Goal: Task Accomplishment & Management: Manage account settings

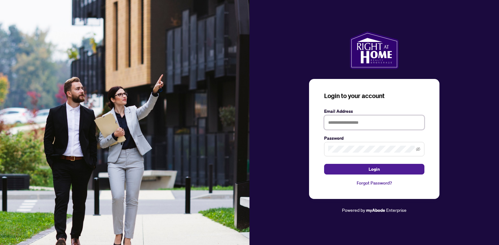
click at [339, 119] on input "text" at bounding box center [374, 122] width 100 height 14
type input "**********"
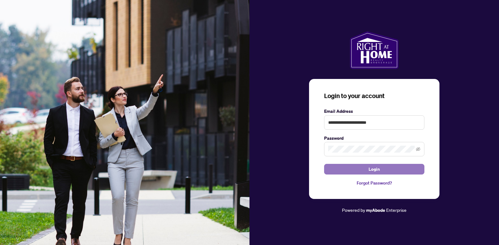
click at [354, 169] on button "Login" at bounding box center [374, 169] width 100 height 11
click at [347, 166] on button "Login" at bounding box center [374, 169] width 100 height 11
click at [357, 145] on span at bounding box center [374, 149] width 100 height 14
click at [359, 171] on button "Login" at bounding box center [374, 169] width 100 height 11
click at [417, 151] on icon "eye-invisible" at bounding box center [418, 149] width 4 height 4
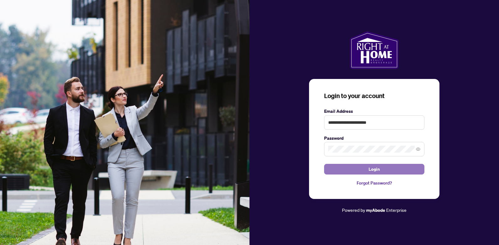
click at [352, 166] on button "Login" at bounding box center [374, 169] width 100 height 11
click at [359, 169] on button "Login" at bounding box center [374, 169] width 100 height 11
click at [365, 184] on link "Forgot Password?" at bounding box center [374, 183] width 100 height 7
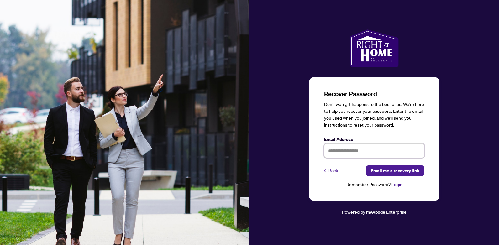
click at [360, 153] on input "text" at bounding box center [374, 150] width 100 height 14
type input "**********"
click at [382, 172] on span "Email me a recovery link" at bounding box center [395, 171] width 49 height 10
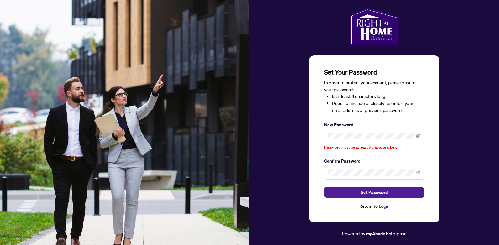
click at [415, 135] on span at bounding box center [374, 136] width 100 height 14
click at [418, 136] on icon "eye-invisible" at bounding box center [418, 136] width 4 height 4
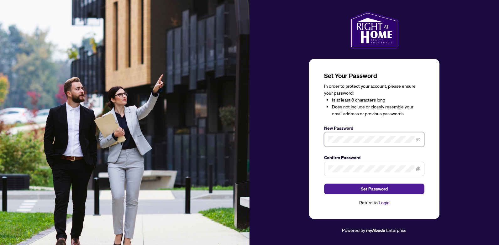
click at [314, 195] on div "Set Your Password In order to protect your account, please ensure your password…" at bounding box center [374, 139] width 130 height 160
click at [337, 164] on span at bounding box center [374, 169] width 100 height 14
click at [344, 187] on button "Set Password" at bounding box center [374, 189] width 100 height 11
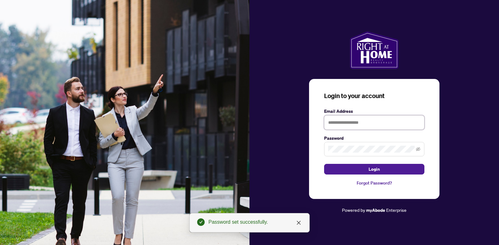
click at [336, 118] on input "text" at bounding box center [374, 122] width 100 height 14
type input "**********"
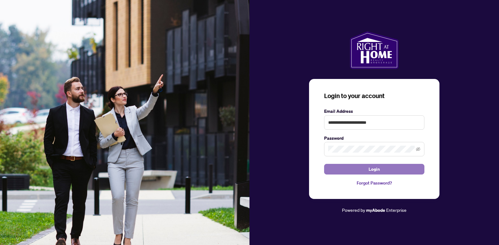
click at [355, 173] on button "Login" at bounding box center [374, 169] width 100 height 11
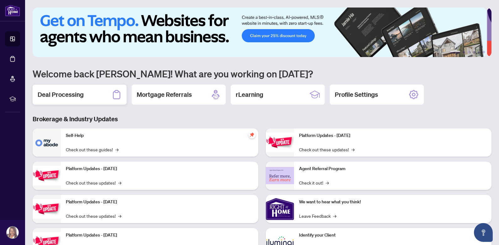
click at [104, 96] on div "Deal Processing" at bounding box center [80, 95] width 94 height 20
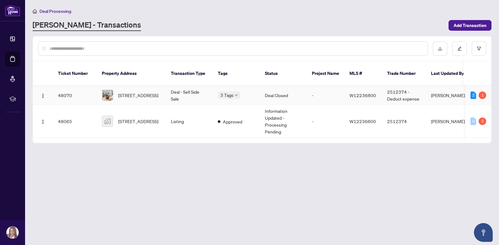
click at [176, 92] on td "Deal - Sell Side Sale" at bounding box center [189, 95] width 47 height 19
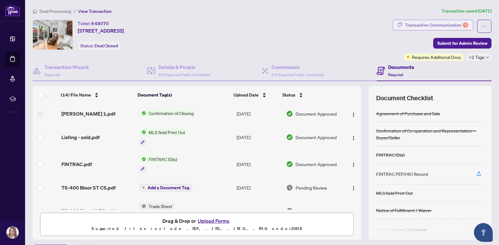
click at [439, 27] on div "Transaction Communication 1" at bounding box center [436, 25] width 63 height 10
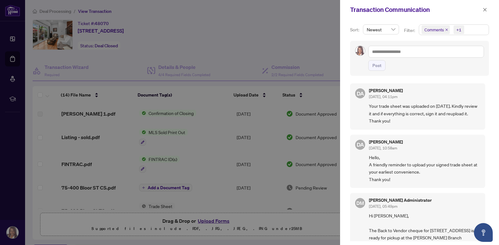
scroll to position [1, 0]
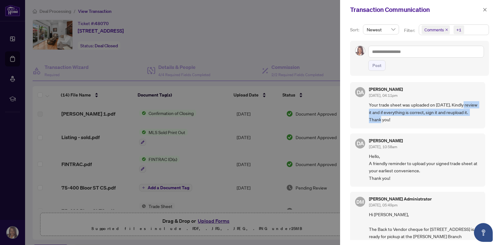
drag, startPoint x: 487, startPoint y: 102, endPoint x: 488, endPoint y: 117, distance: 15.0
click at [488, 117] on div "Sort: Newest Filter: Comments +1 Post DA [PERSON_NAME] [DATE], 04:11pm Your tra…" at bounding box center [419, 132] width 159 height 226
drag, startPoint x: 488, startPoint y: 117, endPoint x: 465, endPoint y: 148, distance: 38.3
click at [465, 148] on div "[PERSON_NAME] [DATE], 10:58am" at bounding box center [424, 144] width 111 height 12
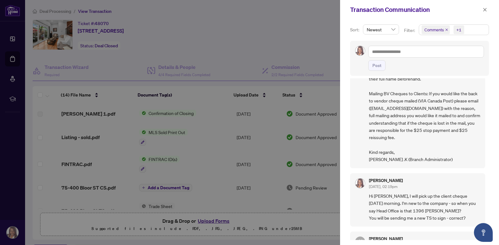
scroll to position [211, 0]
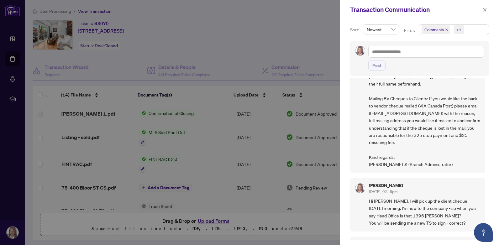
click at [491, 145] on div "Sort: Newest Filter: Comments +1 Post DA [PERSON_NAME] [DATE], 04:11pm Your tra…" at bounding box center [419, 132] width 159 height 226
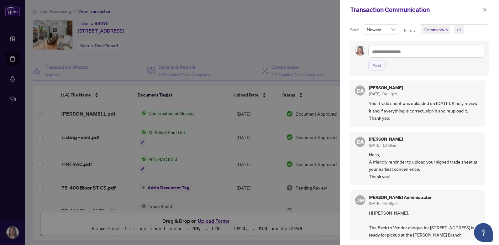
scroll to position [0, 0]
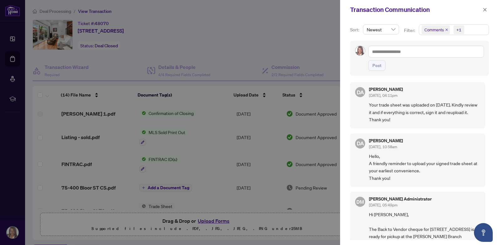
click at [153, 206] on div at bounding box center [249, 122] width 499 height 245
click at [485, 10] on icon "close" at bounding box center [484, 9] width 3 height 3
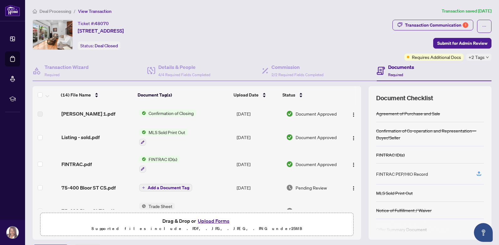
click at [154, 204] on span "Trade Sheet" at bounding box center [160, 206] width 29 height 7
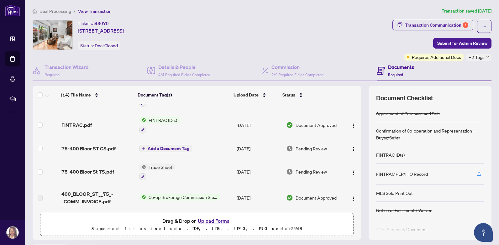
scroll to position [43, 0]
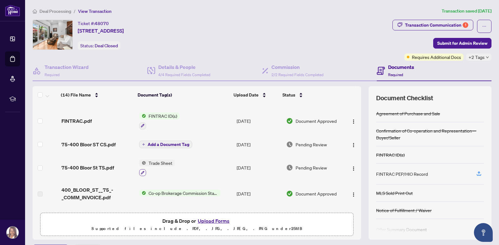
click at [141, 171] on icon "button" at bounding box center [143, 173] width 4 height 4
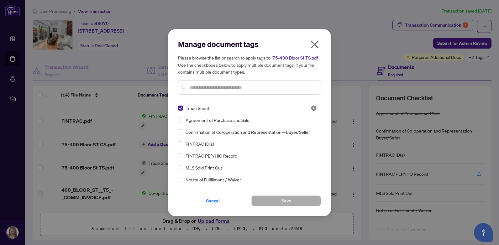
click at [313, 46] on icon "close" at bounding box center [315, 44] width 8 height 8
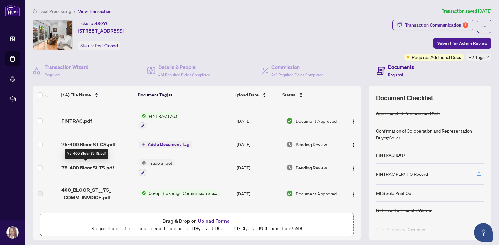
click at [102, 169] on span "75-400 Bloor St TS.pdf" at bounding box center [87, 168] width 53 height 8
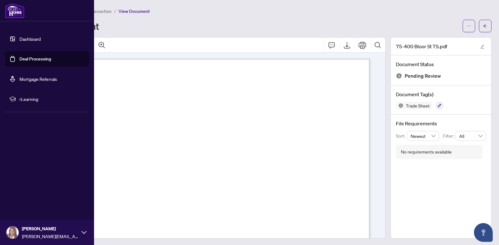
click at [19, 58] on link "Deal Processing" at bounding box center [35, 59] width 32 height 6
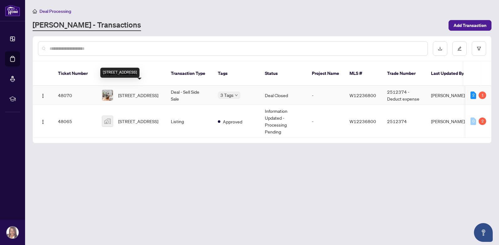
click at [147, 92] on span "[STREET_ADDRESS]" at bounding box center [138, 95] width 40 height 7
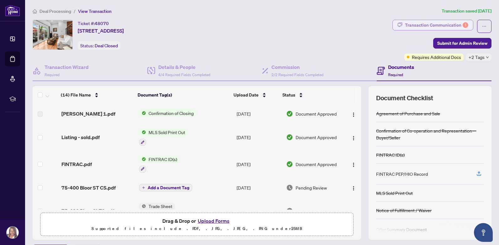
click at [439, 25] on div "Transaction Communication 1" at bounding box center [436, 25] width 63 height 10
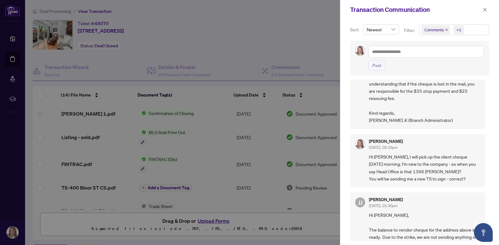
scroll to position [258, 0]
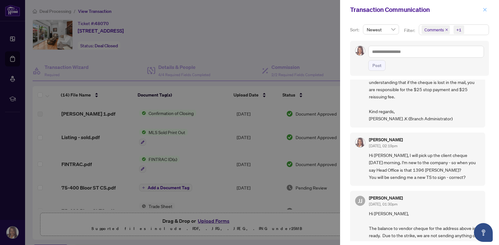
click at [483, 10] on icon "close" at bounding box center [484, 10] width 4 height 4
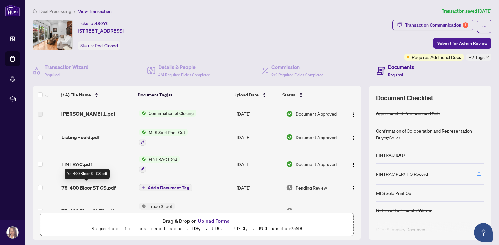
click at [96, 187] on span "75-400 Bloor ST CS.pdf" at bounding box center [88, 188] width 54 height 8
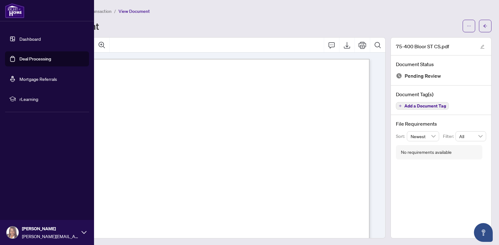
click at [19, 58] on link "Deal Processing" at bounding box center [35, 59] width 32 height 6
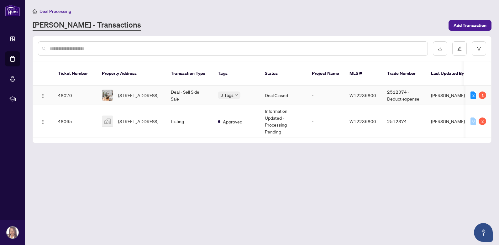
click at [173, 87] on td "Deal - Sell Side Sale" at bounding box center [189, 95] width 47 height 19
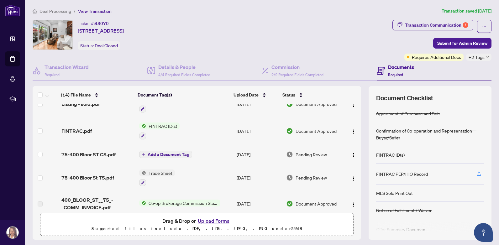
scroll to position [40, 0]
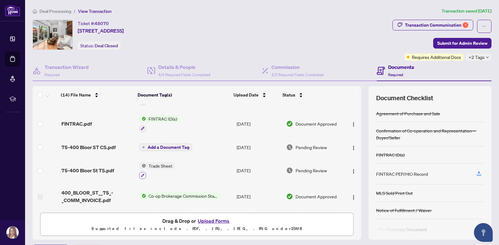
click at [141, 175] on icon "button" at bounding box center [143, 176] width 4 height 4
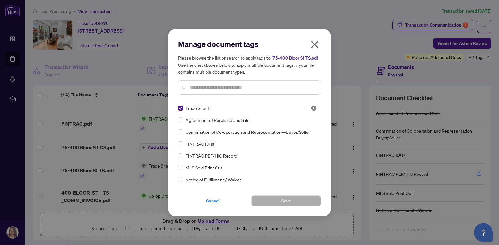
click at [315, 44] on icon "close" at bounding box center [315, 44] width 8 height 8
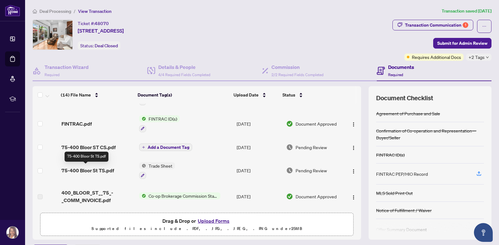
click at [91, 170] on span "75-400 Bloor St TS.pdf" at bounding box center [87, 171] width 53 height 8
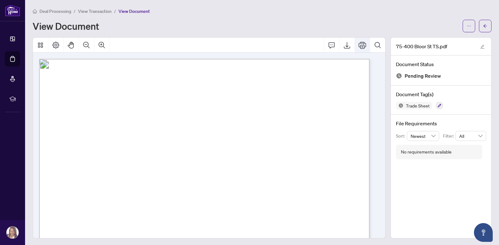
click at [358, 48] on icon "Print" at bounding box center [362, 45] width 8 height 8
